Goal: Find specific fact: Find contact information

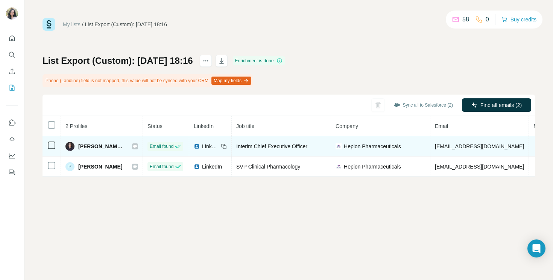
click at [485, 129] on th "Email" at bounding box center [479, 126] width 98 height 20
drag, startPoint x: 497, startPoint y: 146, endPoint x: 425, endPoint y: 145, distance: 71.4
click at [430, 145] on td "[EMAIL_ADDRESS][DOMAIN_NAME]" at bounding box center [479, 146] width 98 height 20
copy span "[EMAIL_ADDRESS][DOMAIN_NAME]"
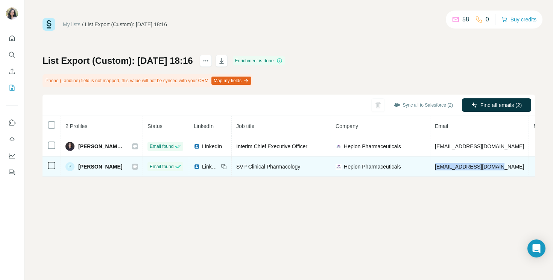
drag, startPoint x: 498, startPoint y: 168, endPoint x: 428, endPoint y: 168, distance: 69.5
click at [430, 168] on td "[EMAIL_ADDRESS][DOMAIN_NAME]" at bounding box center [479, 167] width 98 height 20
copy span "[EMAIL_ADDRESS][DOMAIN_NAME]"
